Goal: Task Accomplishment & Management: Use online tool/utility

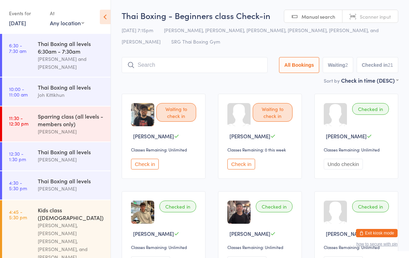
scroll to position [170, 0]
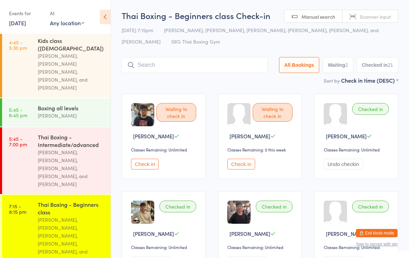
click at [16, 31] on div "Events for [DATE] D Oct, YYYY [DATE] Sun Mon Tue Wed Thu Fri Sat 40 28 29 30 01…" at bounding box center [55, 17] width 110 height 35
click at [95, 19] on div "Events for [DATE] D Oct, YYYY [DATE] Sun Mon Tue Wed Thu Fri Sat 40 28 29 30 01…" at bounding box center [55, 17] width 110 height 35
click at [21, 23] on link "[DATE]" at bounding box center [17, 23] width 17 height 8
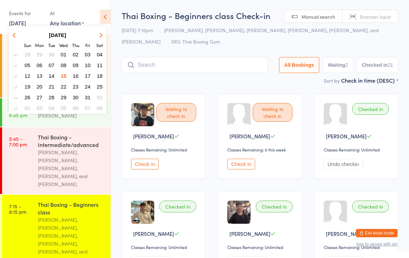
click at [76, 77] on span "16" at bounding box center [76, 76] width 6 height 6
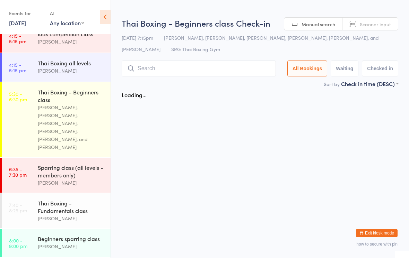
scroll to position [138, 0]
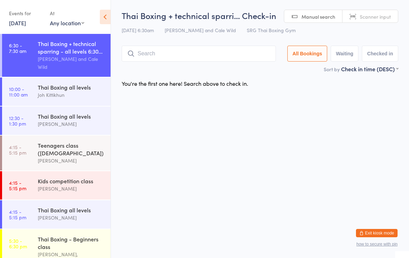
click at [216, 55] on input "search" at bounding box center [199, 54] width 154 height 16
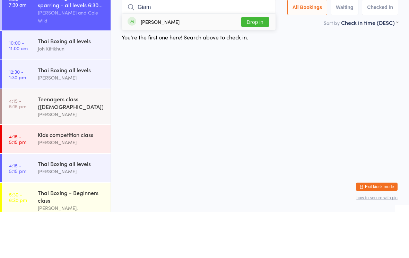
type input "Giam"
click at [256, 63] on button "Drop in" at bounding box center [255, 68] width 28 height 10
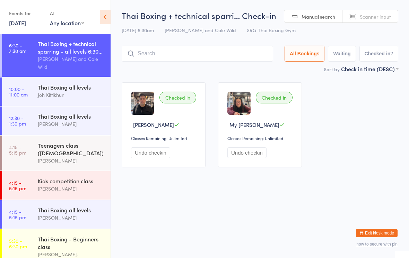
click at [195, 59] on input "search" at bounding box center [197, 54] width 151 height 16
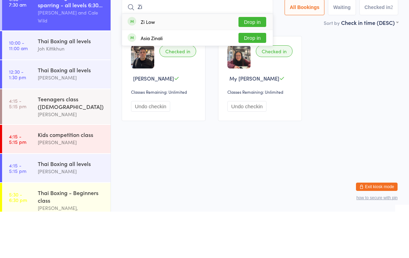
type input "Zi"
click at [258, 63] on button "Drop in" at bounding box center [252, 68] width 28 height 10
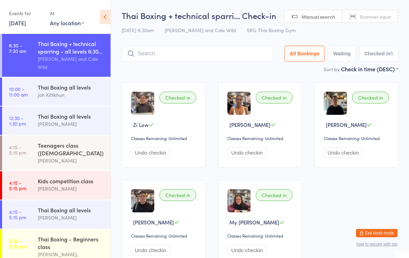
click at [220, 56] on input "search" at bounding box center [197, 54] width 151 height 16
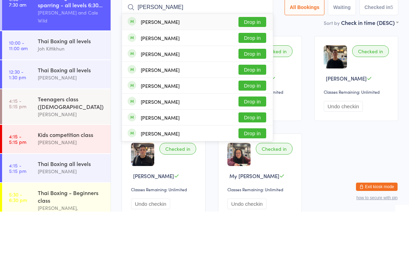
type input "Ben g"
click at [253, 79] on button "Drop in" at bounding box center [252, 84] width 28 height 10
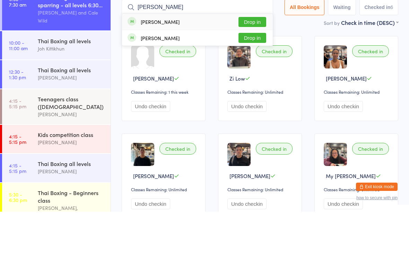
type input "Derek"
click at [255, 63] on button "Drop in" at bounding box center [252, 68] width 28 height 10
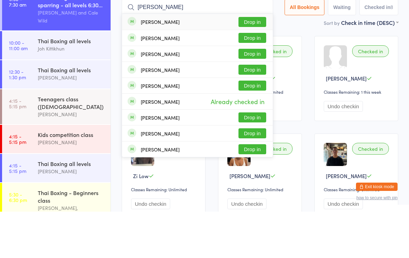
type input "Jamie moo"
click at [254, 63] on button "Drop in" at bounding box center [252, 68] width 28 height 10
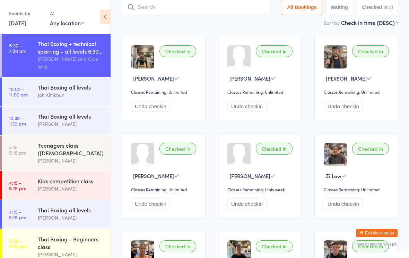
click at [233, 6] on input "search" at bounding box center [196, 7] width 149 height 16
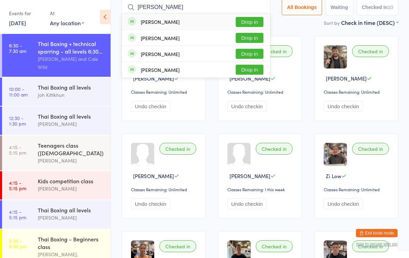
type input "Billy mere"
click at [252, 21] on button "Drop in" at bounding box center [250, 22] width 28 height 10
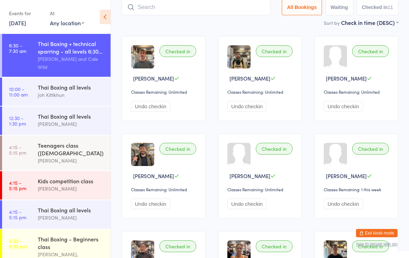
click at [152, 8] on input "search" at bounding box center [196, 7] width 149 height 16
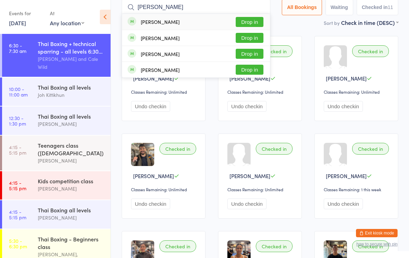
type input "Cooke"
click at [247, 22] on button "Drop in" at bounding box center [250, 22] width 28 height 10
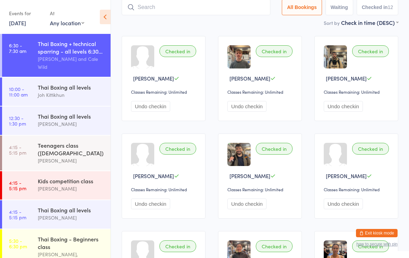
click at [216, 8] on input "search" at bounding box center [196, 7] width 149 height 16
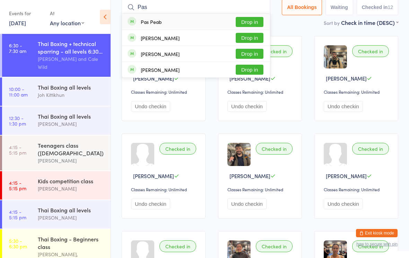
type input "Pas"
click at [246, 19] on button "Drop in" at bounding box center [250, 22] width 28 height 10
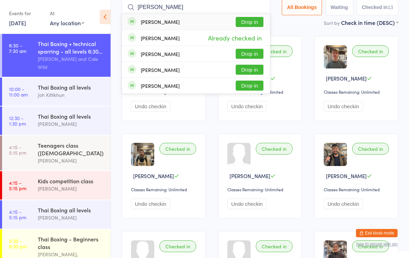
type input "Claire ke"
click at [248, 24] on button "Drop in" at bounding box center [250, 22] width 28 height 10
